Goal: Register for event/course

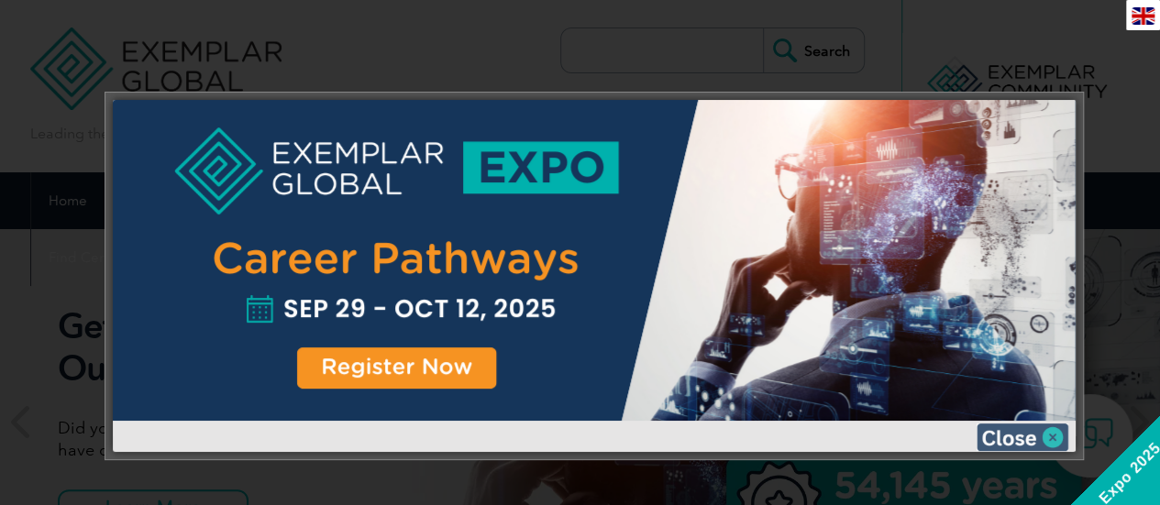
click at [1027, 428] on img at bounding box center [1023, 438] width 92 height 28
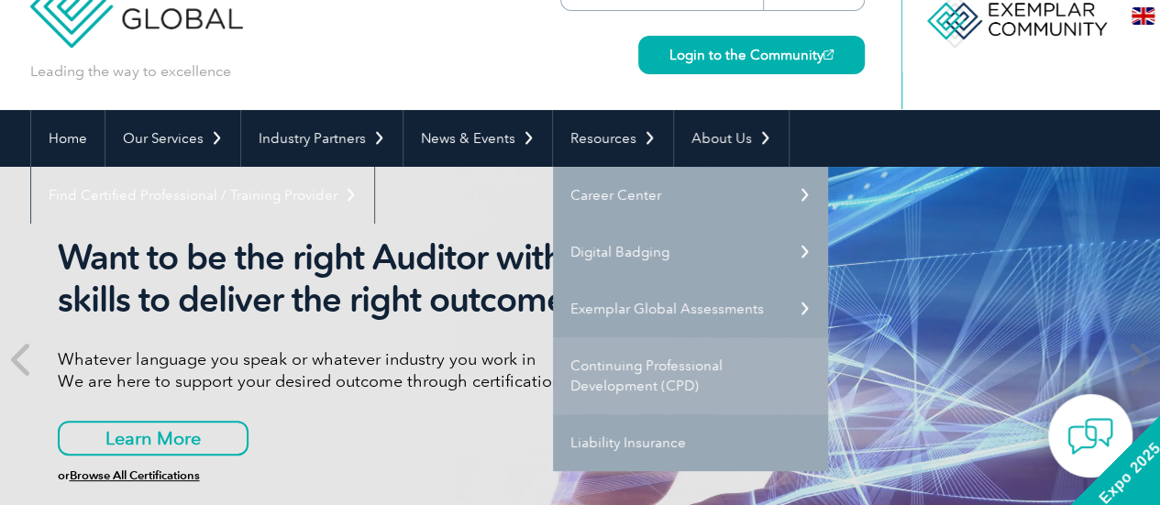
scroll to position [92, 0]
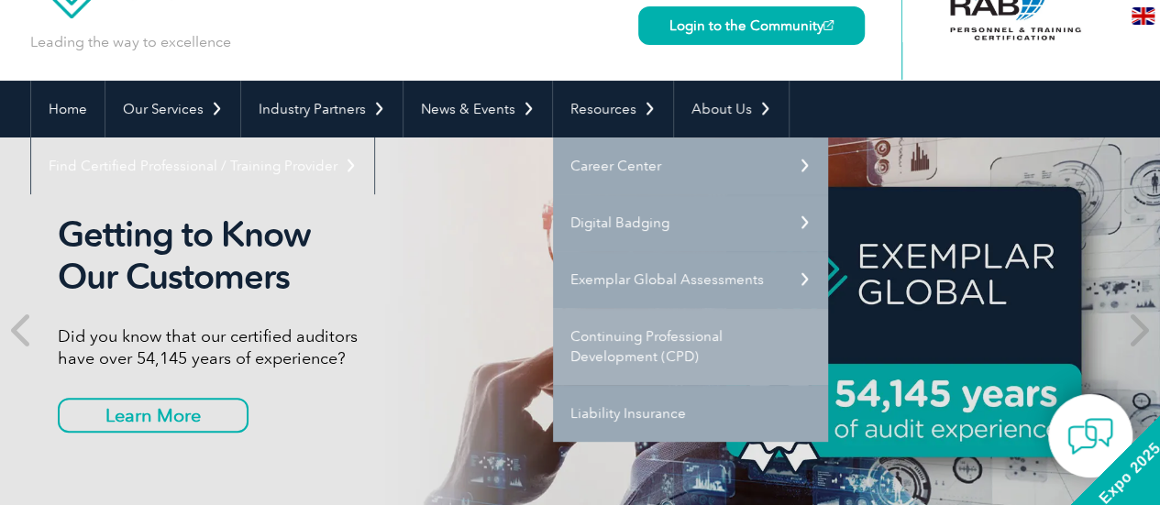
click at [669, 354] on link "Continuing Professional Development (CPD)" at bounding box center [690, 346] width 275 height 77
click at [662, 331] on link "Continuing Professional Development (CPD)" at bounding box center [690, 346] width 275 height 77
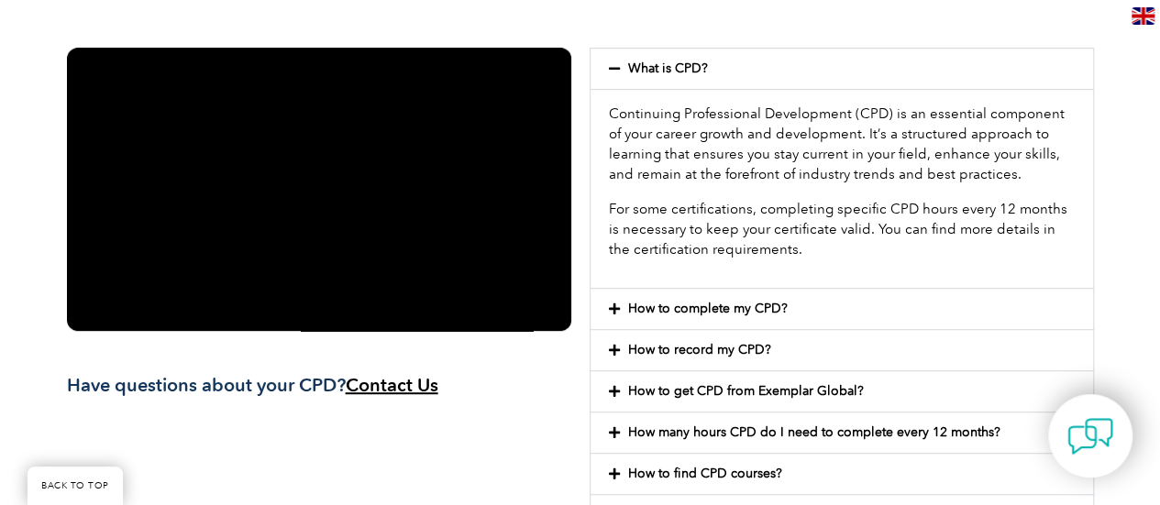
scroll to position [367, 0]
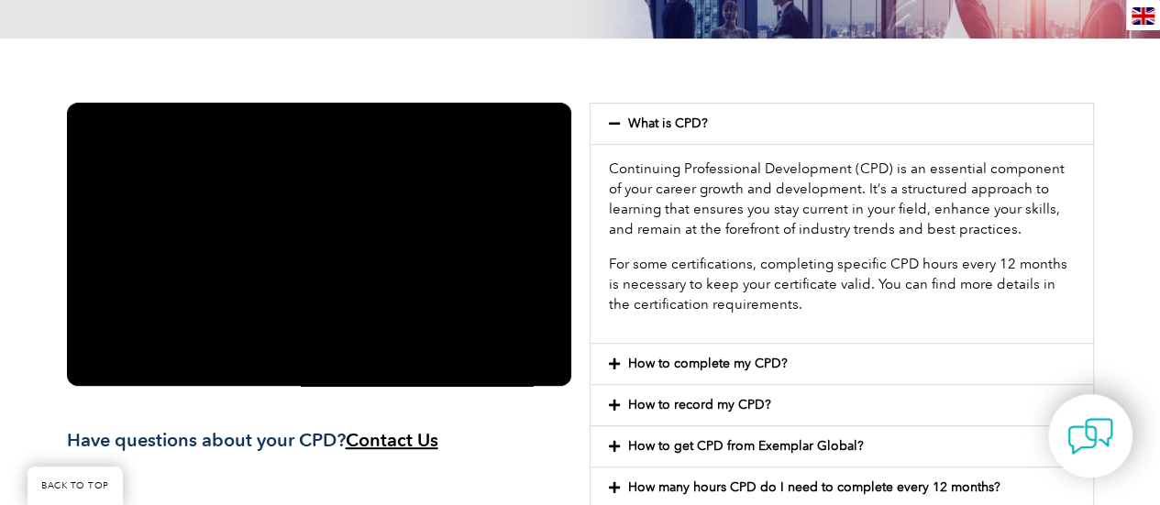
click at [610, 364] on icon at bounding box center [614, 364] width 11 height 13
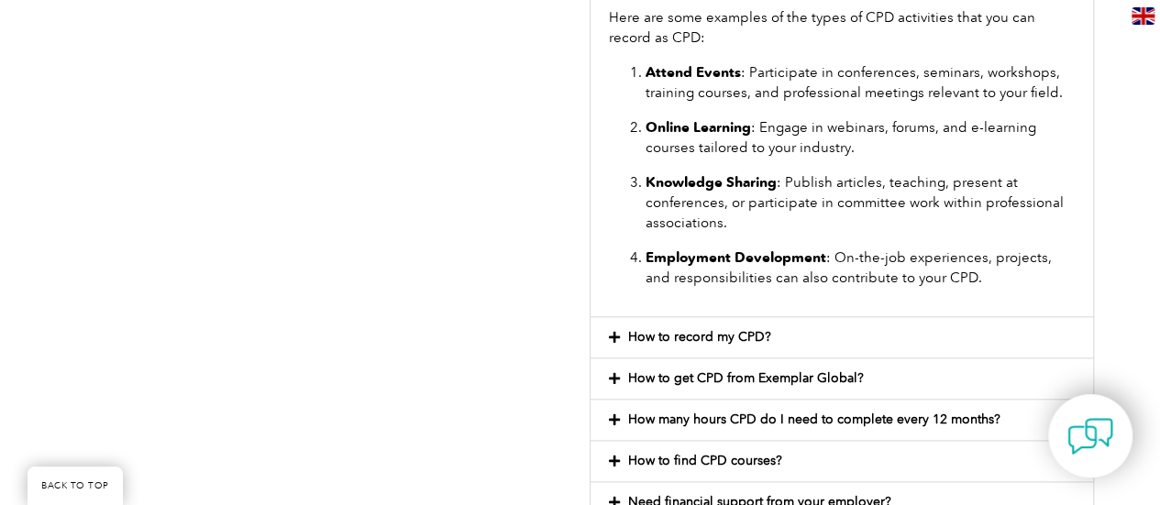
scroll to position [917, 0]
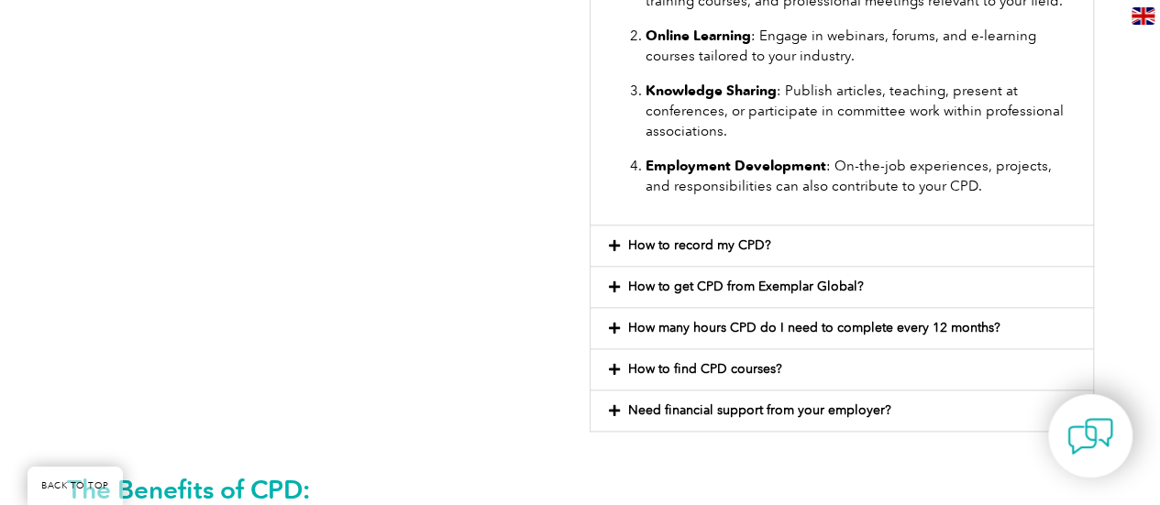
click at [618, 244] on icon at bounding box center [614, 245] width 11 height 13
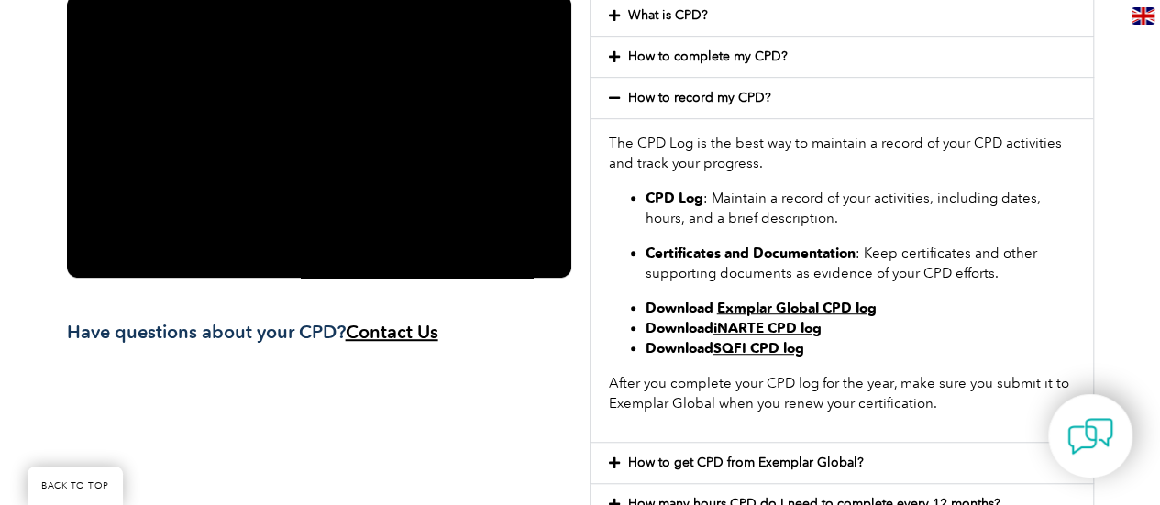
scroll to position [458, 0]
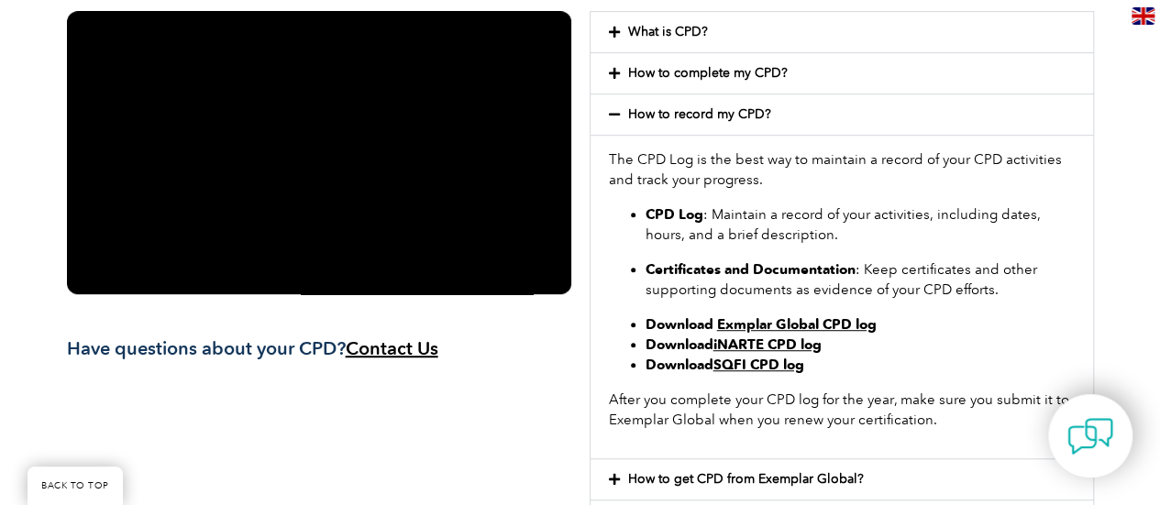
click at [815, 322] on link "Exmplar Global CPD log" at bounding box center [797, 324] width 160 height 17
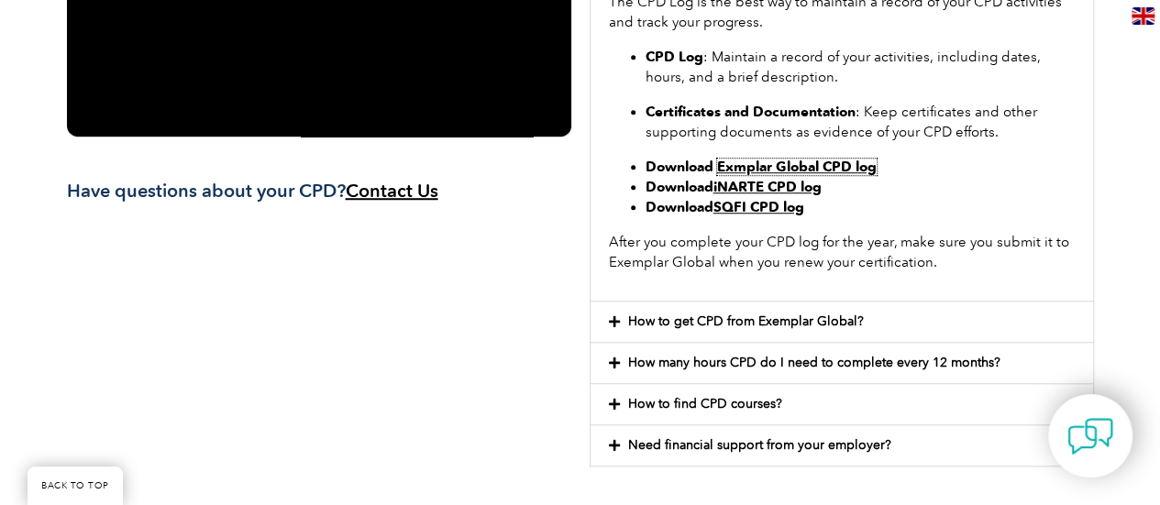
scroll to position [734, 0]
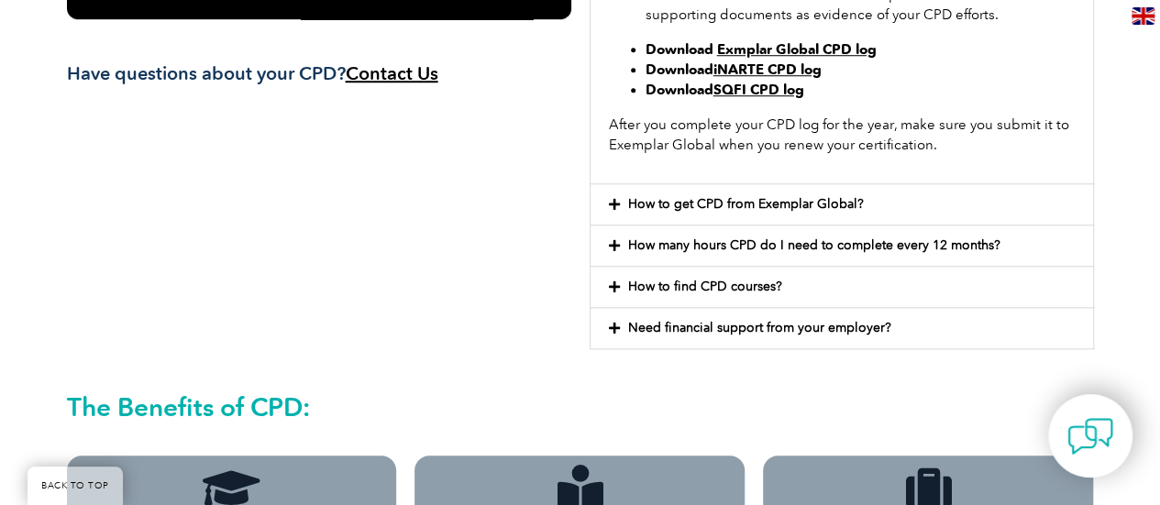
click at [614, 199] on icon at bounding box center [614, 204] width 11 height 13
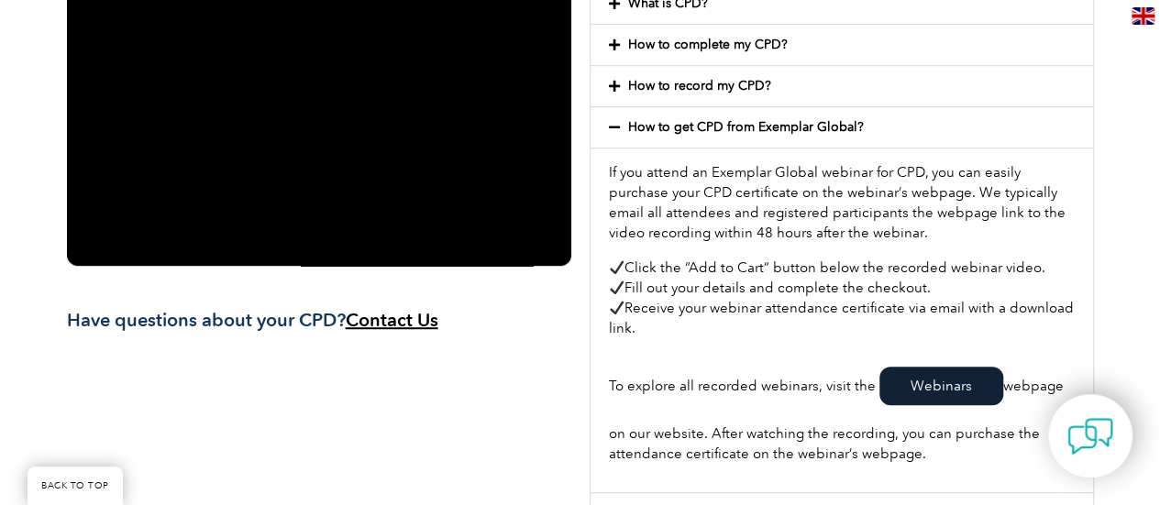
scroll to position [458, 0]
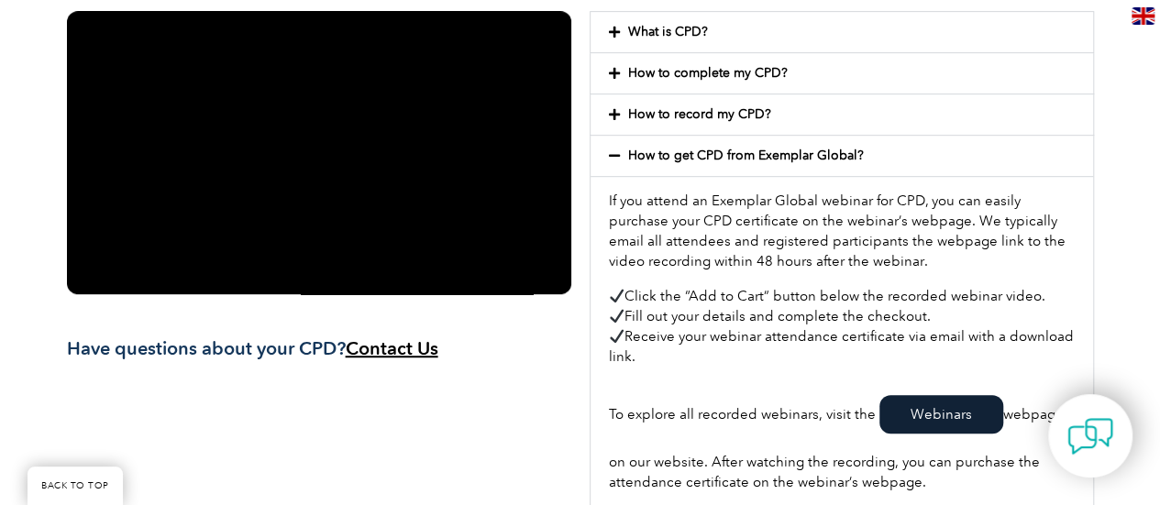
click at [616, 149] on icon at bounding box center [614, 155] width 11 height 13
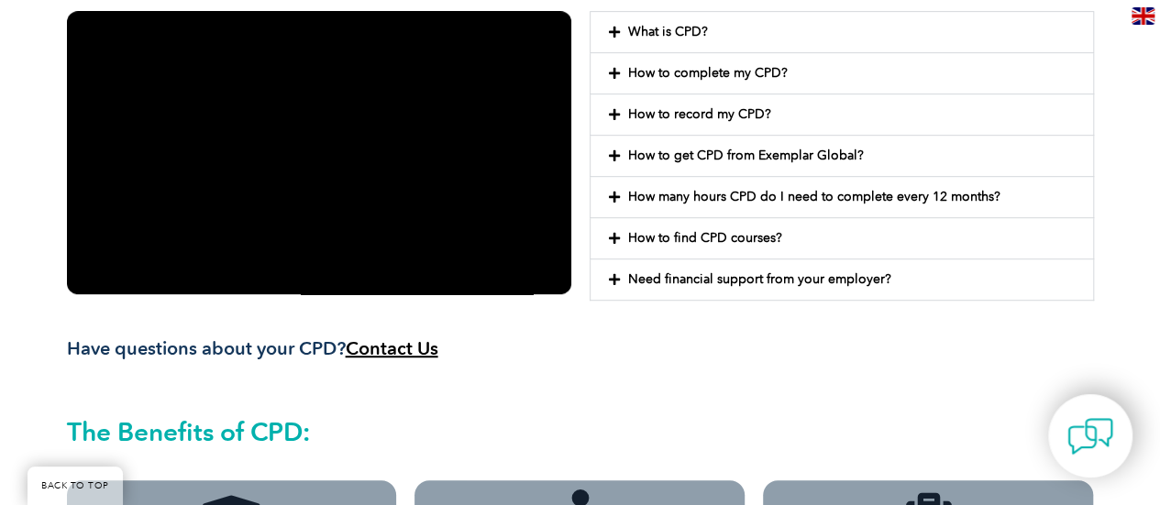
scroll to position [0, 0]
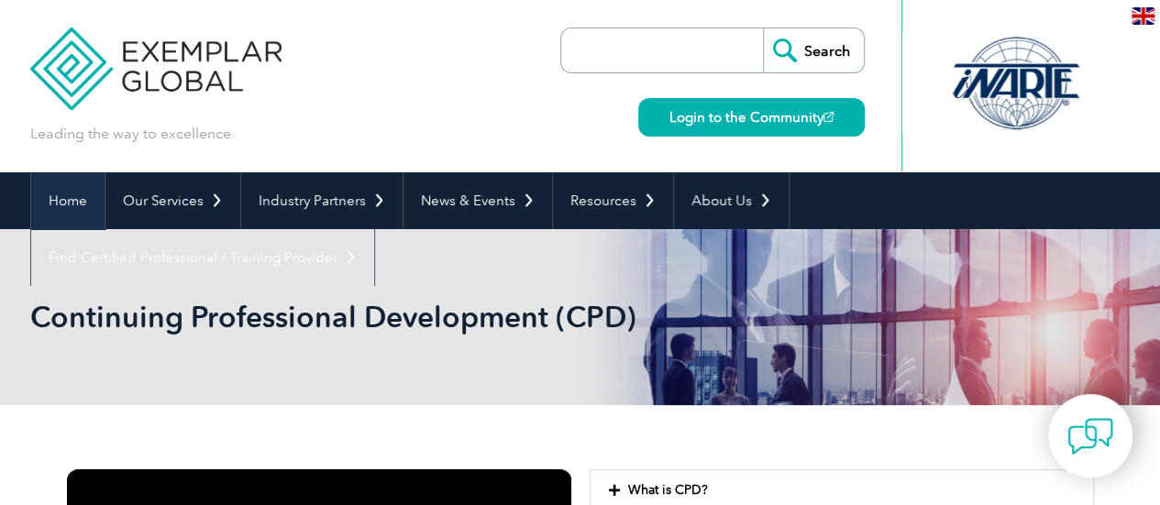
click at [70, 200] on link "Home" at bounding box center [67, 200] width 73 height 57
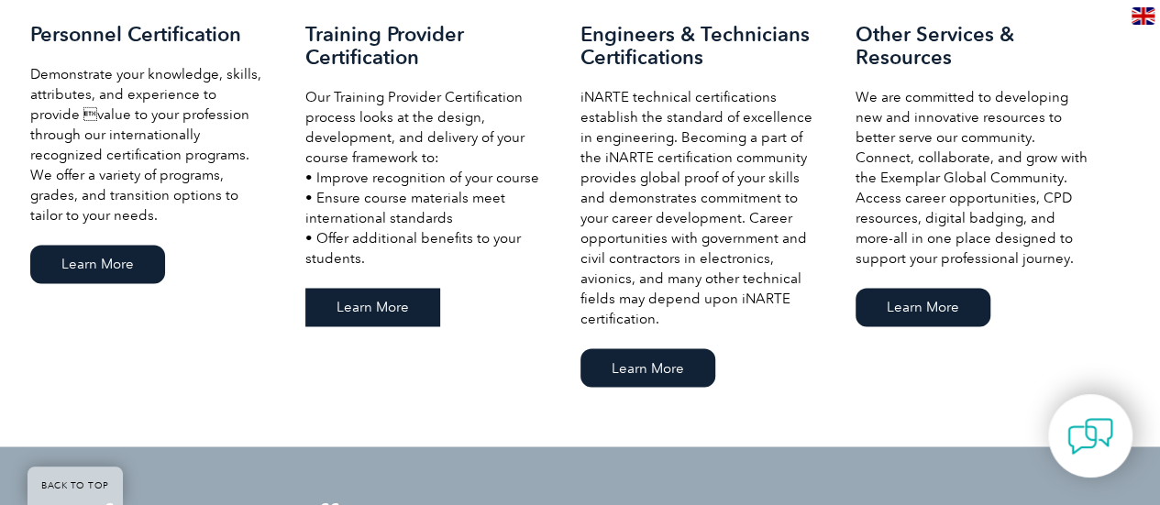
scroll to position [1375, 0]
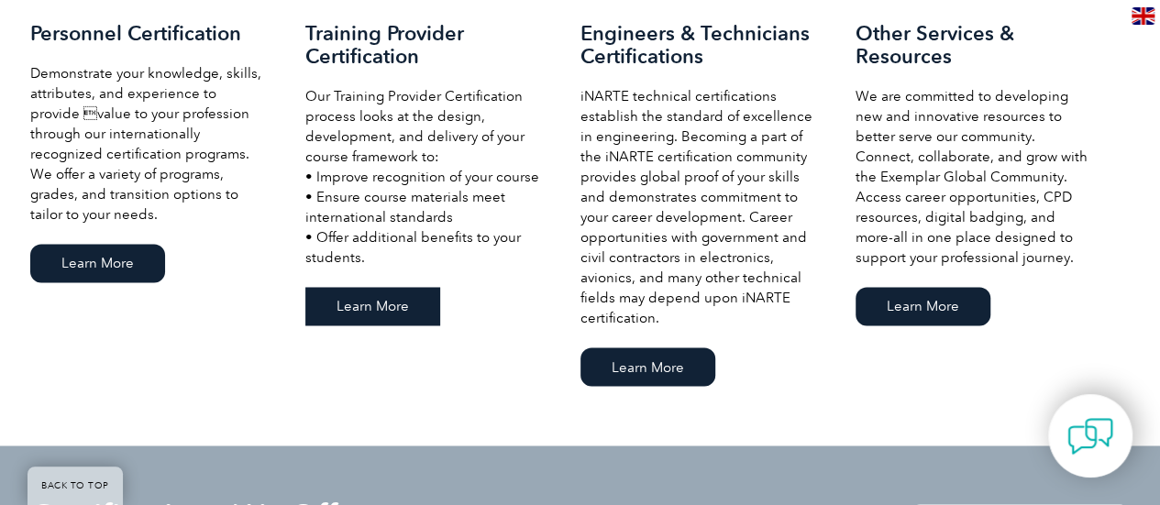
click at [340, 311] on link "Learn More" at bounding box center [372, 306] width 135 height 39
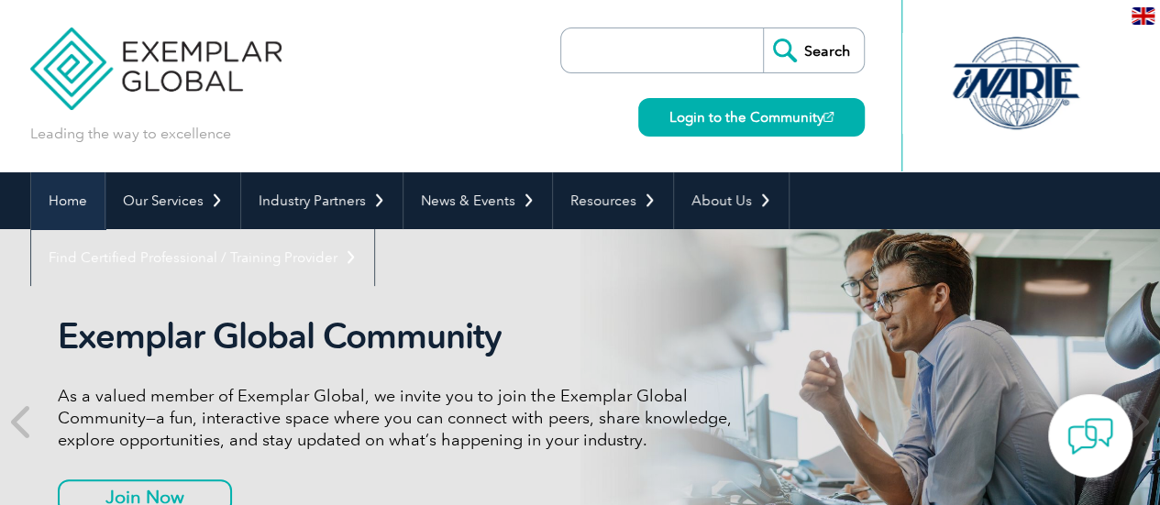
click at [97, 201] on link "Home" at bounding box center [67, 200] width 73 height 57
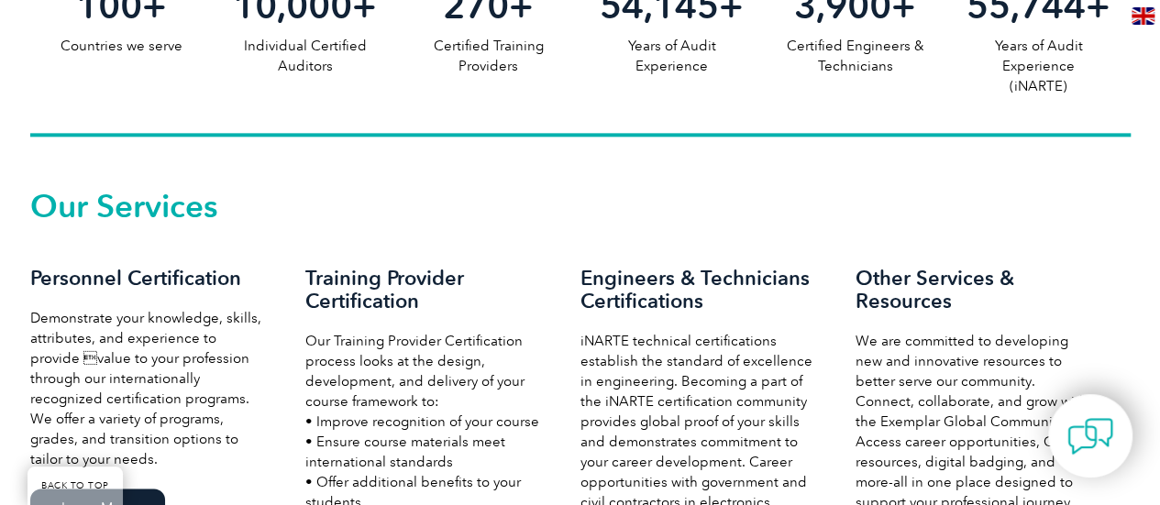
scroll to position [1284, 0]
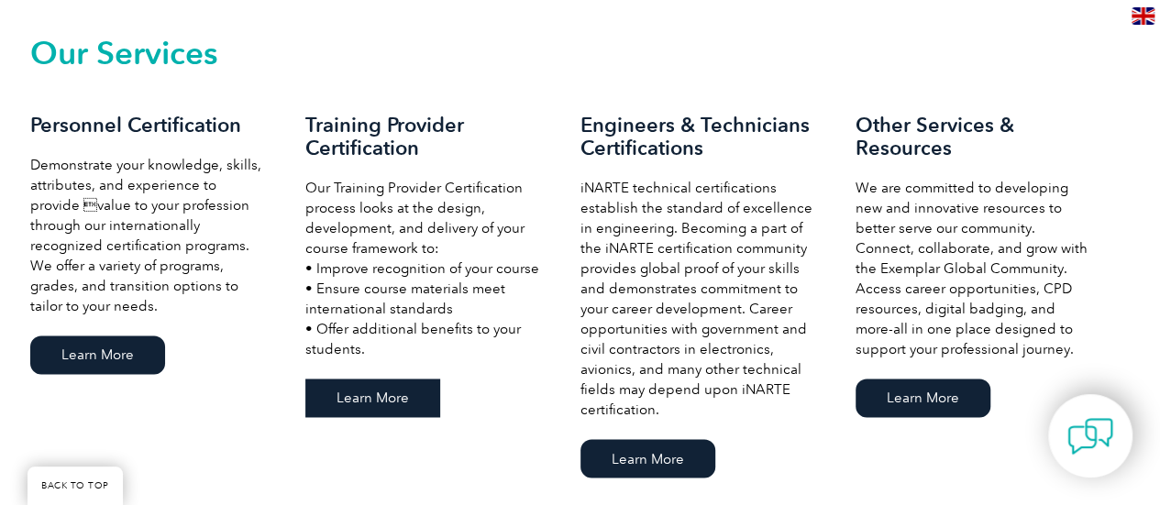
click at [389, 399] on link "Learn More" at bounding box center [372, 398] width 135 height 39
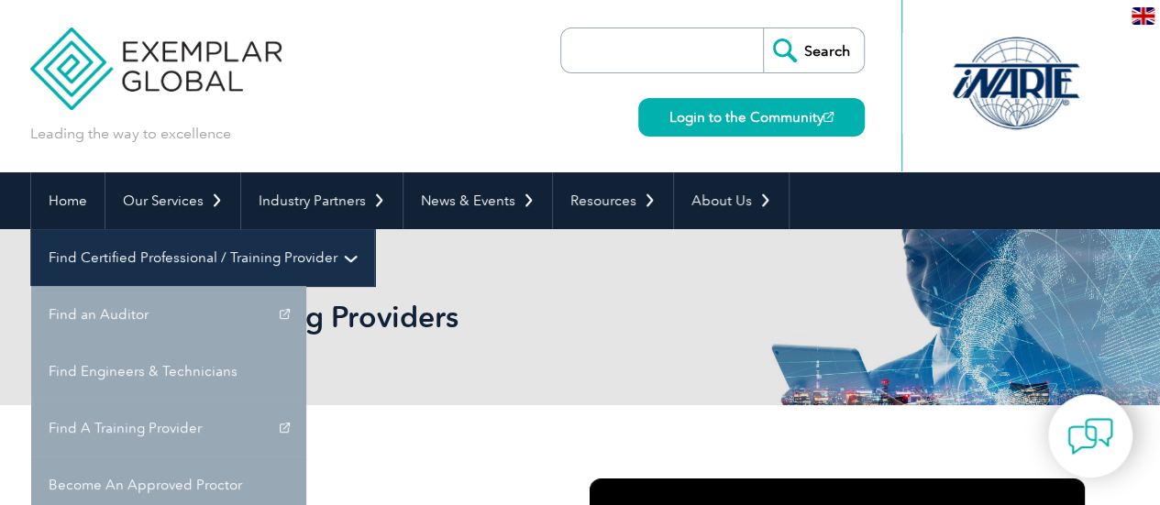
click at [374, 229] on link "Find Certified Professional / Training Provider" at bounding box center [202, 257] width 343 height 57
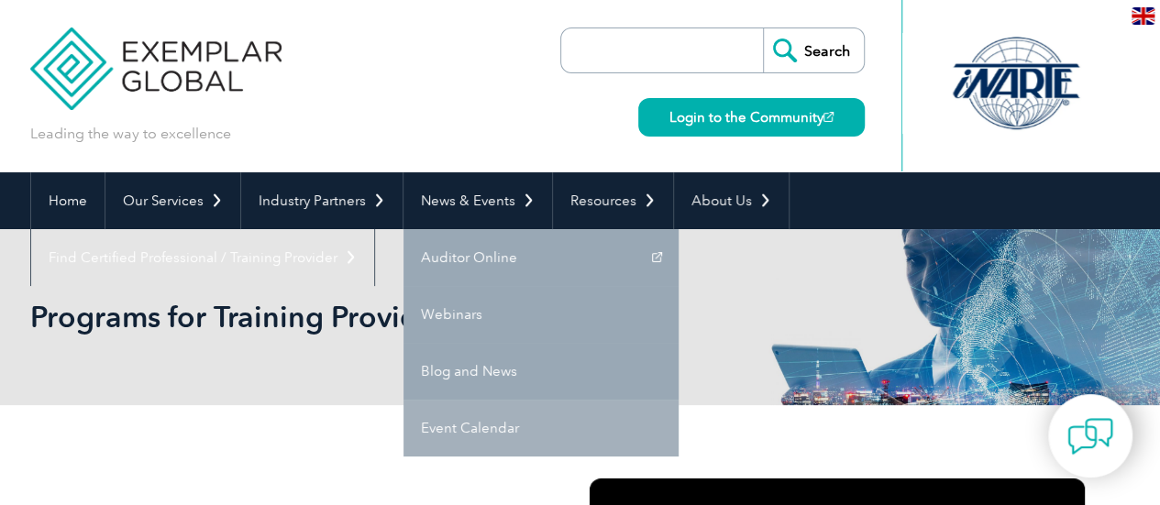
click at [475, 430] on link "Event Calendar" at bounding box center [540, 428] width 275 height 57
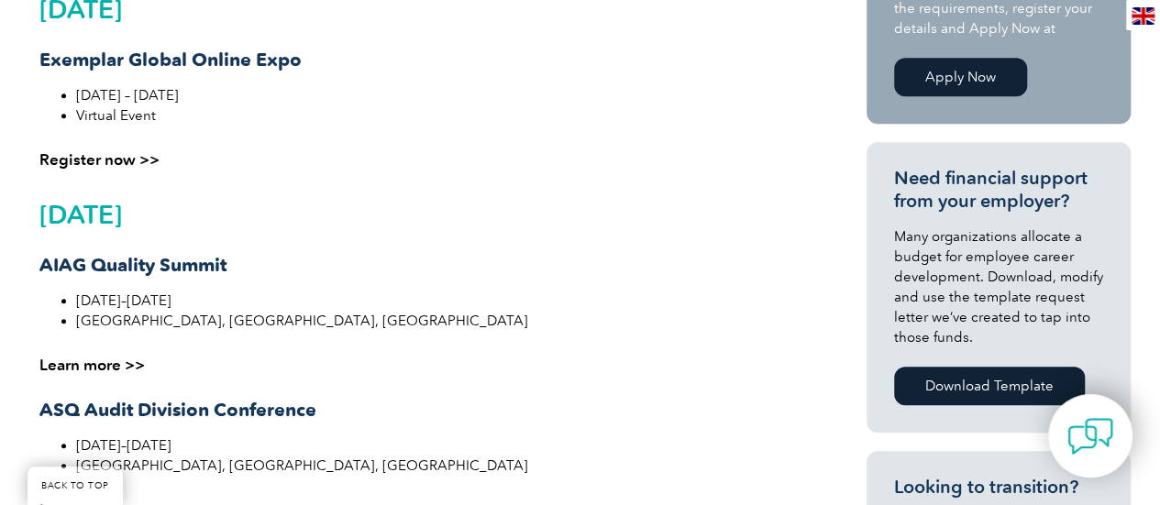
scroll to position [458, 0]
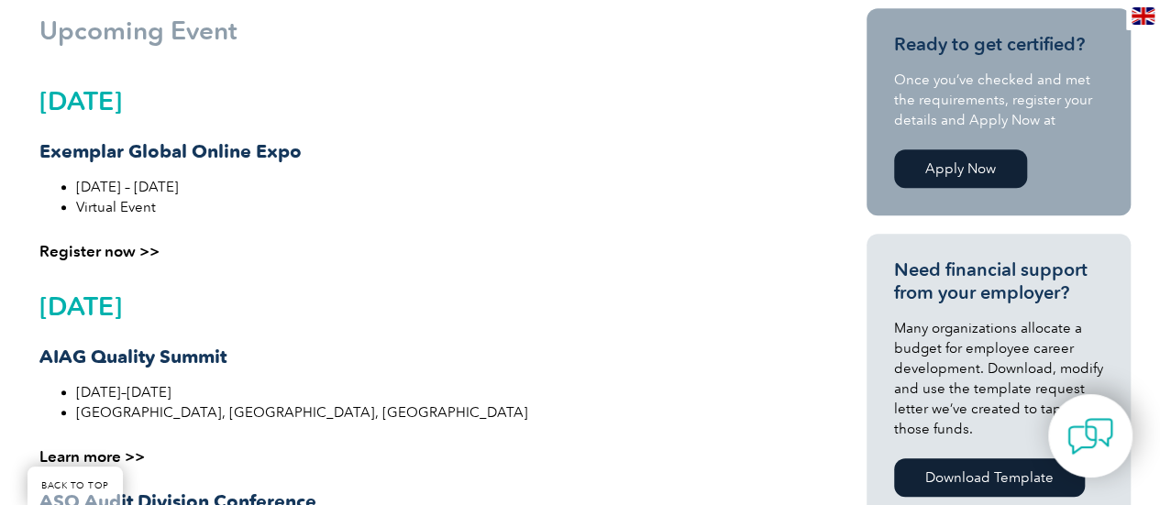
click at [688, 285] on div "October 2025 AIAG Quality Summit October 1–2, 2025 Novi, MI, USA Learn more >> …" at bounding box center [414, 514] width 750 height 495
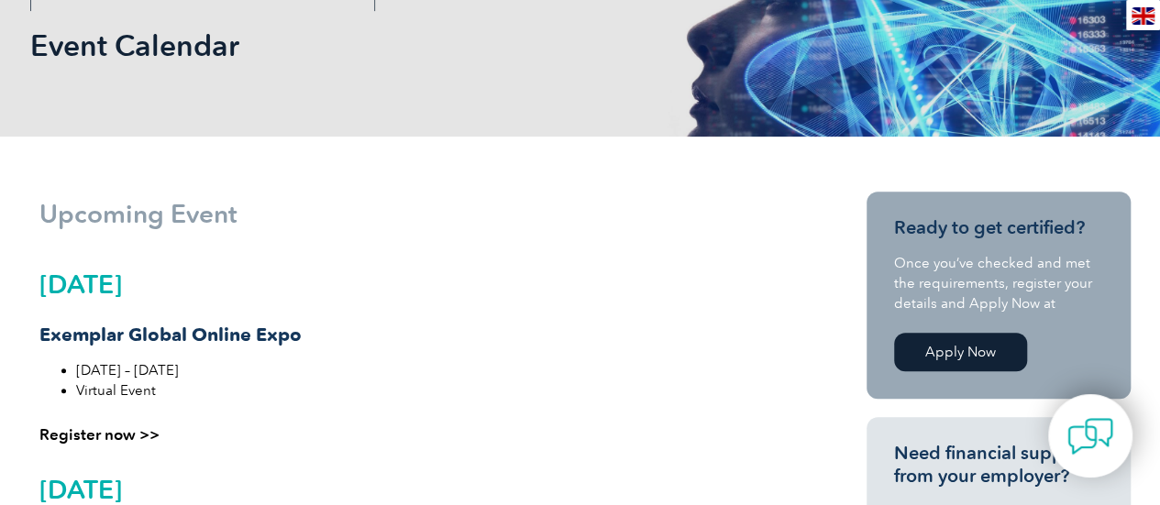
scroll to position [0, 0]
